Goal: Navigation & Orientation: Find specific page/section

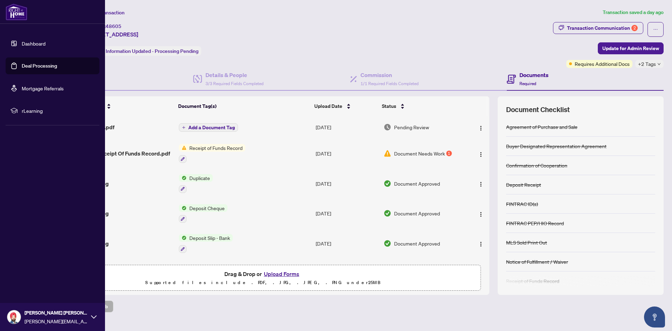
click at [22, 41] on link "Dashboard" at bounding box center [34, 43] width 24 height 6
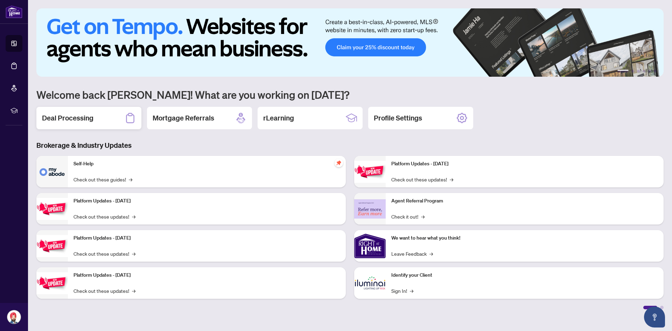
click at [110, 117] on div "Deal Processing" at bounding box center [88, 118] width 105 height 22
